Goal: Ask a question

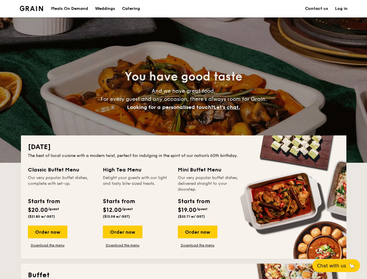
click at [183, 139] on div "[DATE] The best of local cuisine with a modern twist, perfect for indulging in …" at bounding box center [183, 196] width 325 height 123
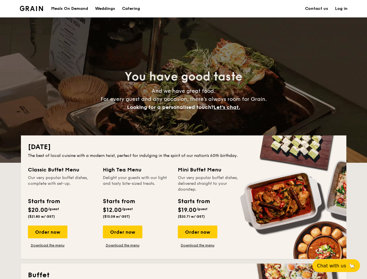
click at [341, 9] on link "Log in" at bounding box center [341, 8] width 12 height 17
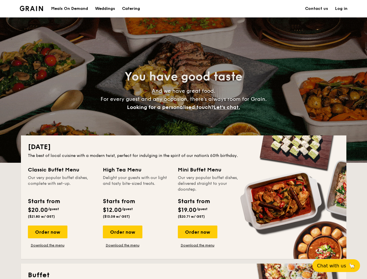
click at [228, 107] on span "Let's chat." at bounding box center [227, 107] width 26 height 6
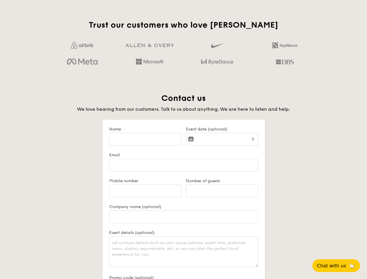
click at [339, 266] on span "Chat with us" at bounding box center [331, 266] width 29 height 6
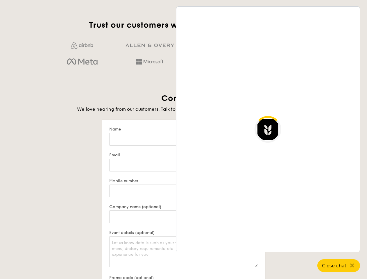
scroll to position [1125, 0]
